Goal: Check status: Check status

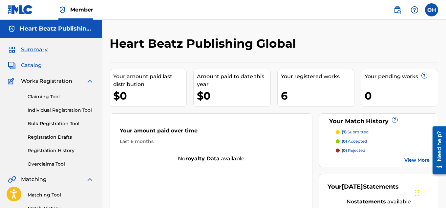
click at [29, 68] on span "Catalog" at bounding box center [31, 65] width 21 height 8
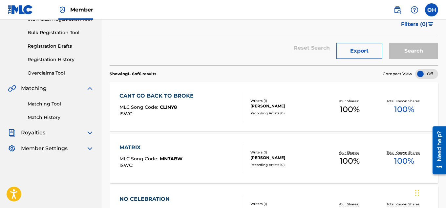
scroll to position [91, 0]
click at [63, 61] on link "Registration History" at bounding box center [61, 59] width 66 height 7
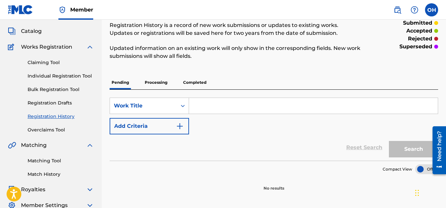
scroll to position [22, 0]
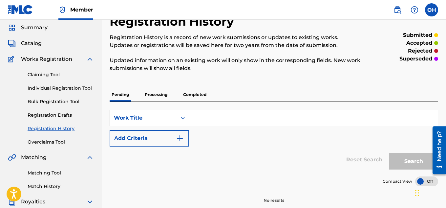
click at [149, 95] on p "Processing" at bounding box center [156, 95] width 27 height 14
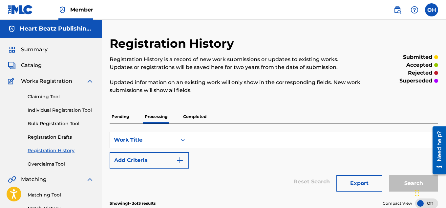
click at [190, 116] on p "Completed" at bounding box center [194, 117] width 27 height 14
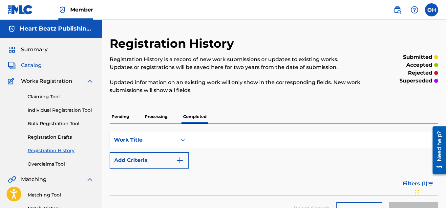
click at [35, 66] on span "Catalog" at bounding box center [31, 65] width 21 height 8
